Goal: Task Accomplishment & Management: Manage account settings

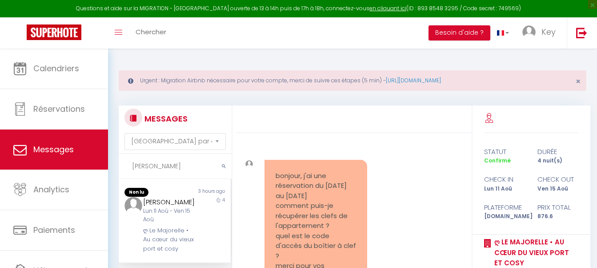
select select "message"
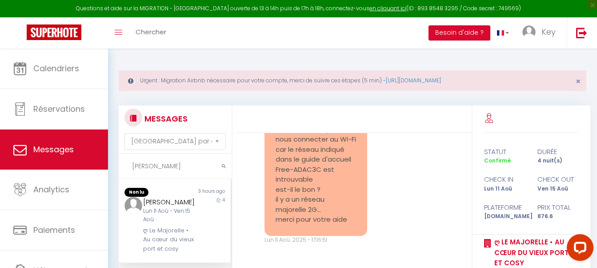
click at [152, 165] on input "[PERSON_NAME]" at bounding box center [175, 166] width 113 height 25
paste input "Deleville"
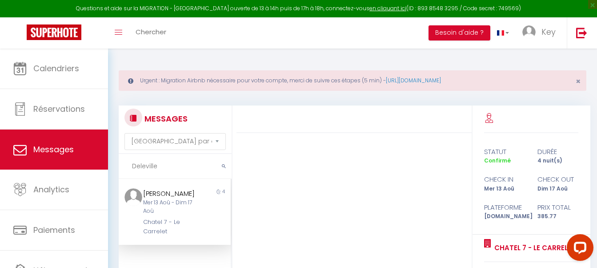
type input "Deleville"
click at [181, 215] on div "Mer 13 Aoû - Dim 17 Aoû" at bounding box center [170, 206] width 54 height 17
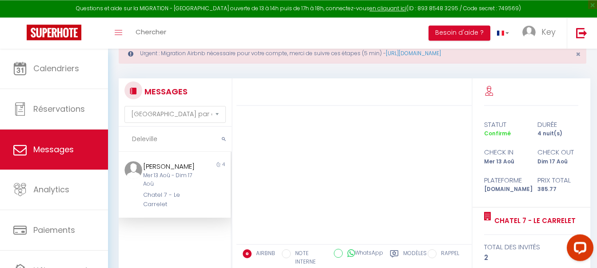
scroll to position [45, 0]
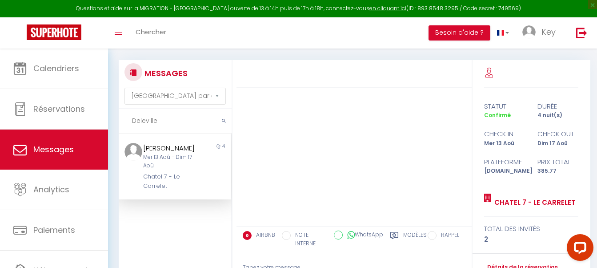
click at [183, 170] on div "Mer 13 Aoû - Dim 17 Aoû" at bounding box center [170, 161] width 54 height 17
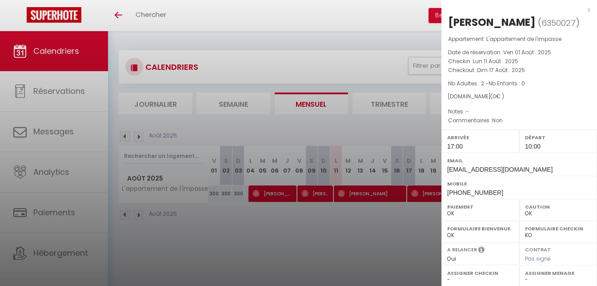
select select "0"
